Goal: Transaction & Acquisition: Purchase product/service

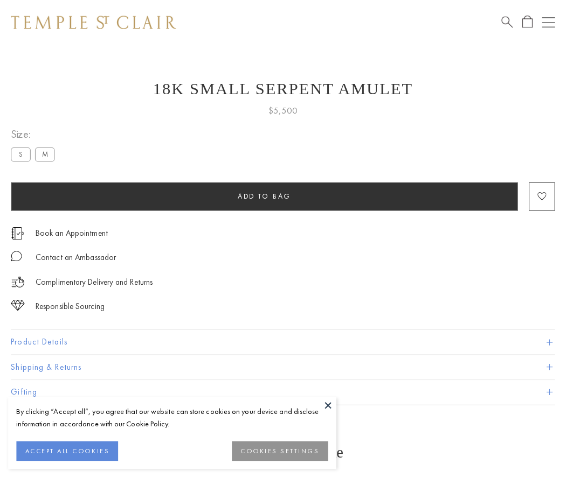
scroll to position [26, 0]
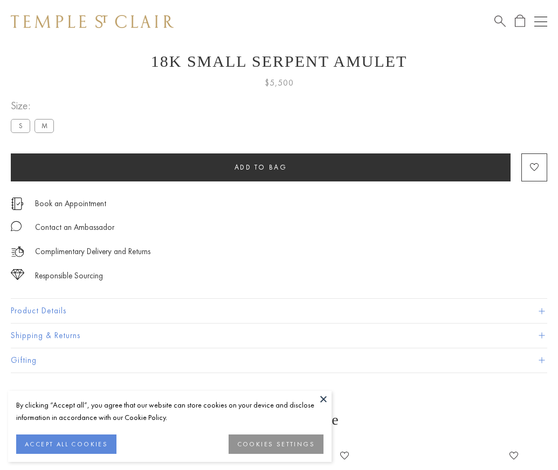
click at [260, 167] on span "Add to bag" at bounding box center [260, 167] width 53 height 9
